Goal: Task Accomplishment & Management: Manage account settings

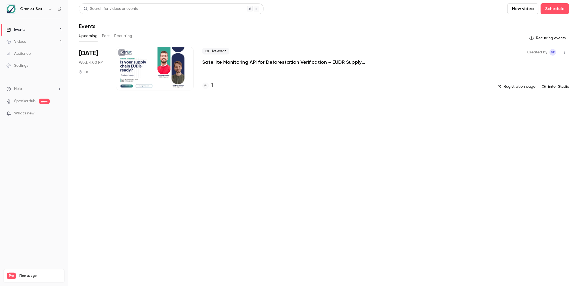
click at [103, 37] on button "Past" at bounding box center [106, 36] width 8 height 9
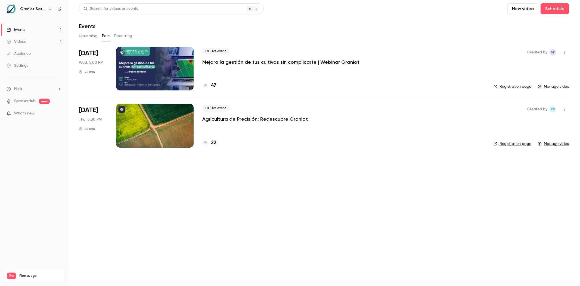
click at [180, 72] on div at bounding box center [155, 69] width 78 height 44
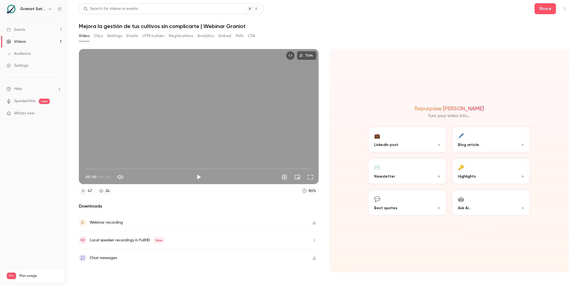
click at [133, 33] on button "Emails" at bounding box center [132, 36] width 11 height 9
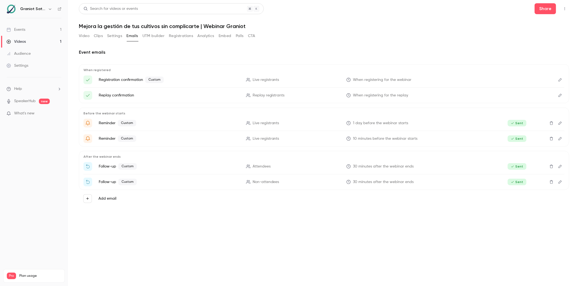
click at [561, 166] on icon "Edit" at bounding box center [560, 166] width 4 height 4
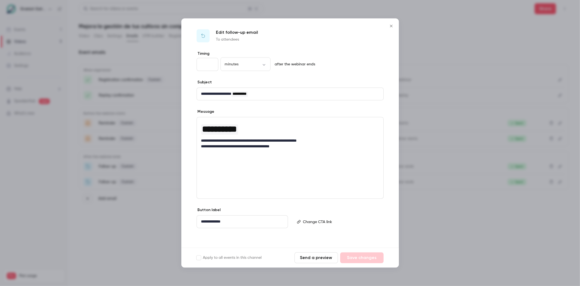
click at [387, 26] on button "Close" at bounding box center [391, 26] width 11 height 11
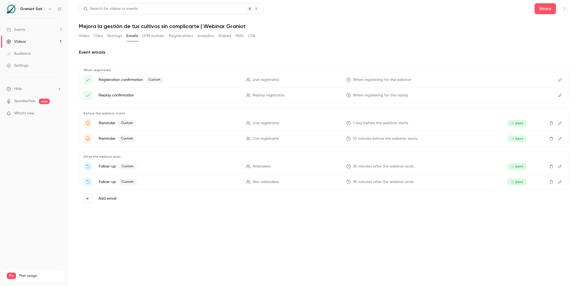
click at [563, 183] on button "Edit" at bounding box center [560, 181] width 9 height 9
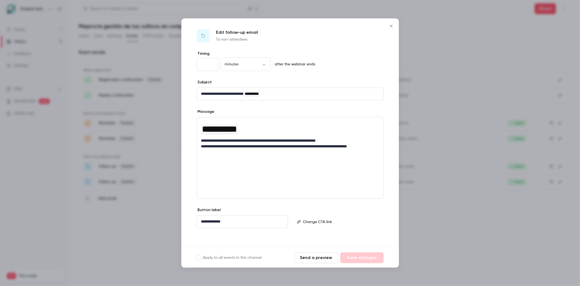
click at [402, 49] on div at bounding box center [290, 143] width 580 height 286
